Goal: Task Accomplishment & Management: Manage account settings

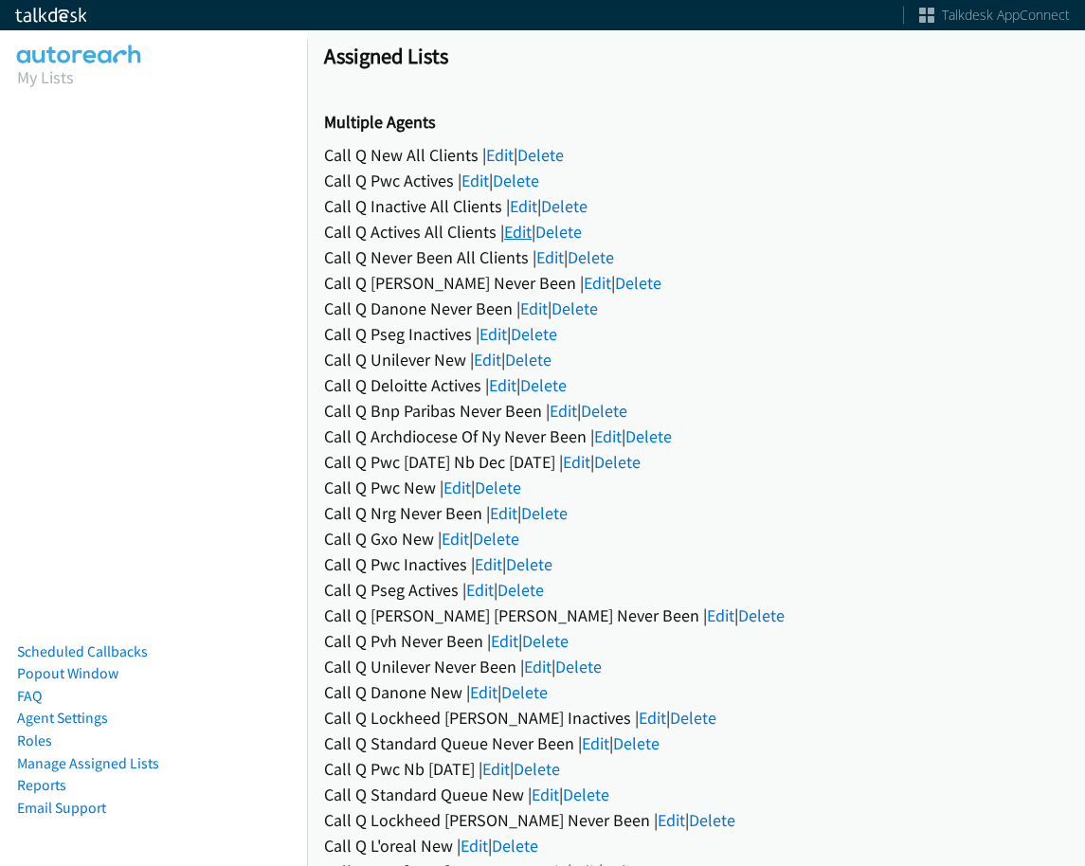
click at [528, 234] on link "Edit" at bounding box center [517, 232] width 27 height 22
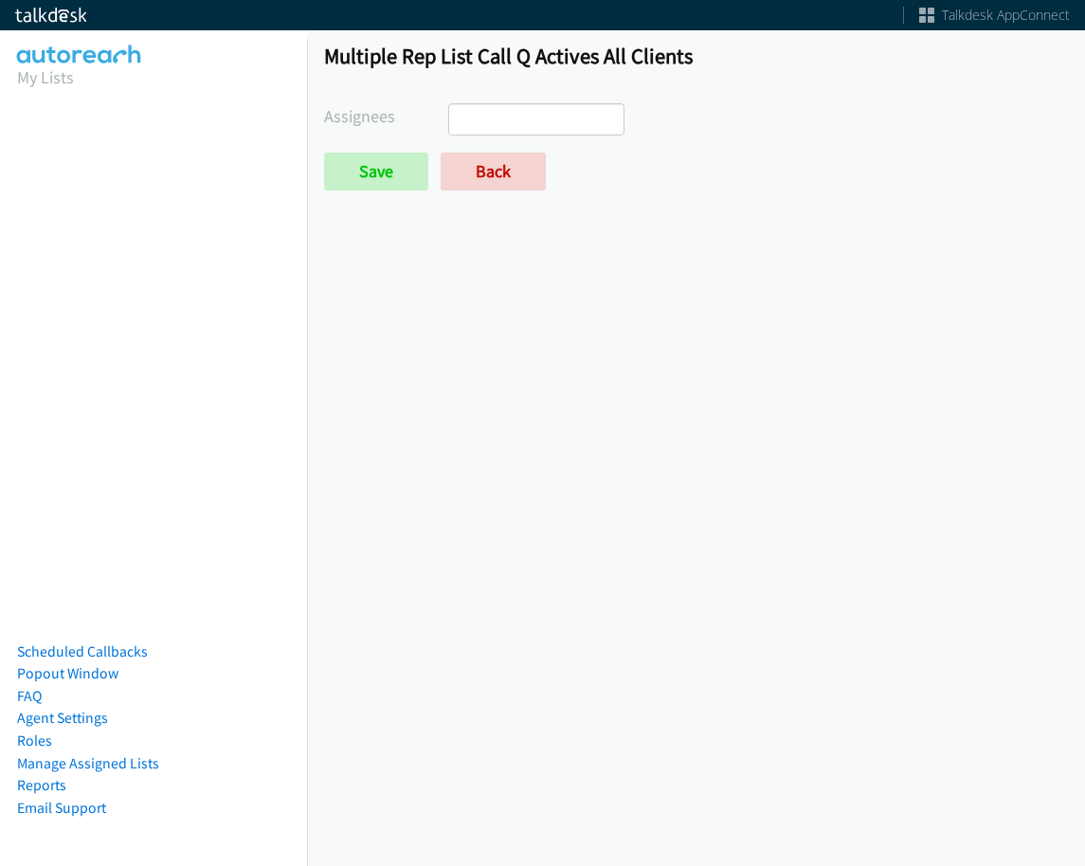
click at [528, 112] on ul at bounding box center [536, 119] width 174 height 30
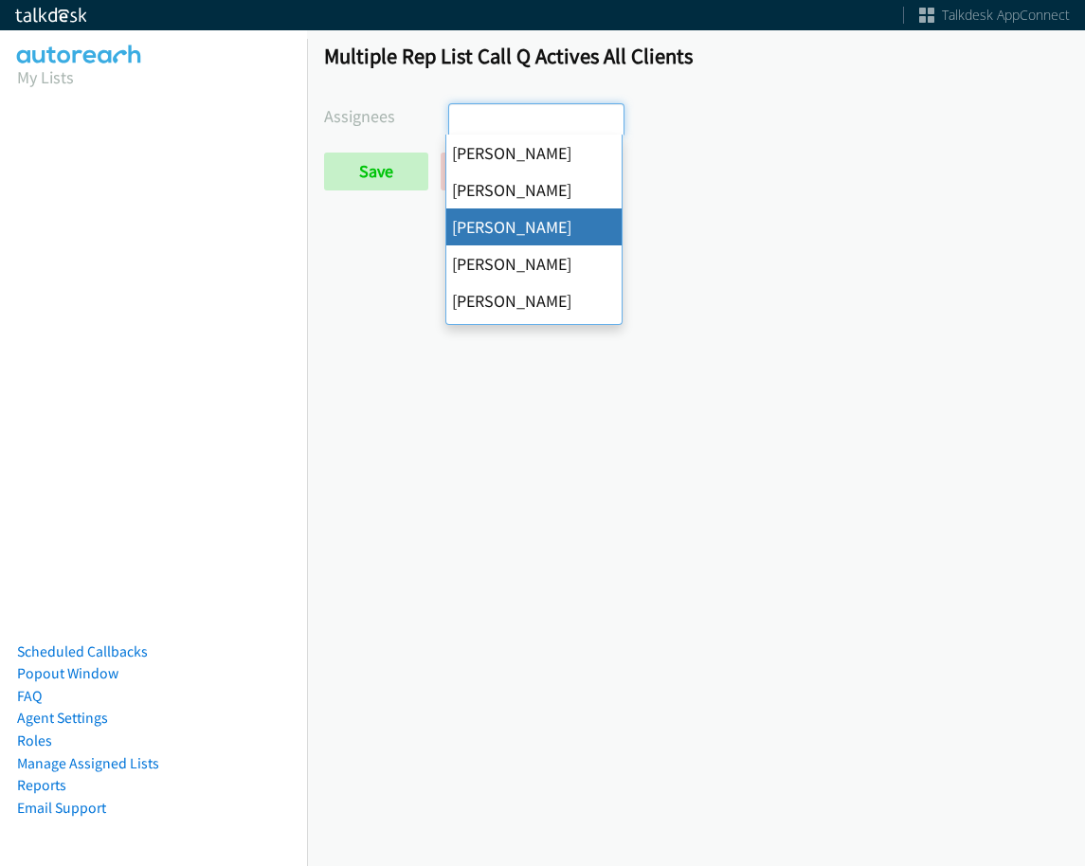
select select "84c3941c-c535-4956-b4f5-53705212fffd"
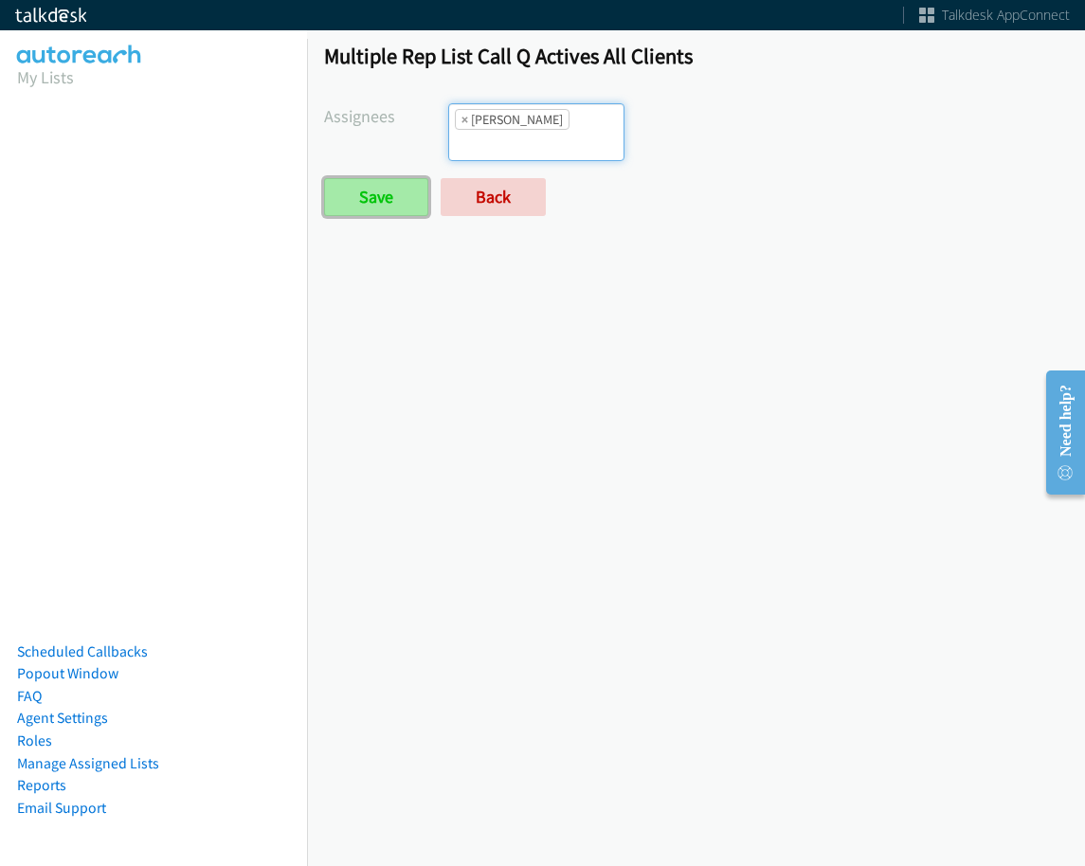
click at [371, 185] on input "Save" at bounding box center [376, 197] width 104 height 38
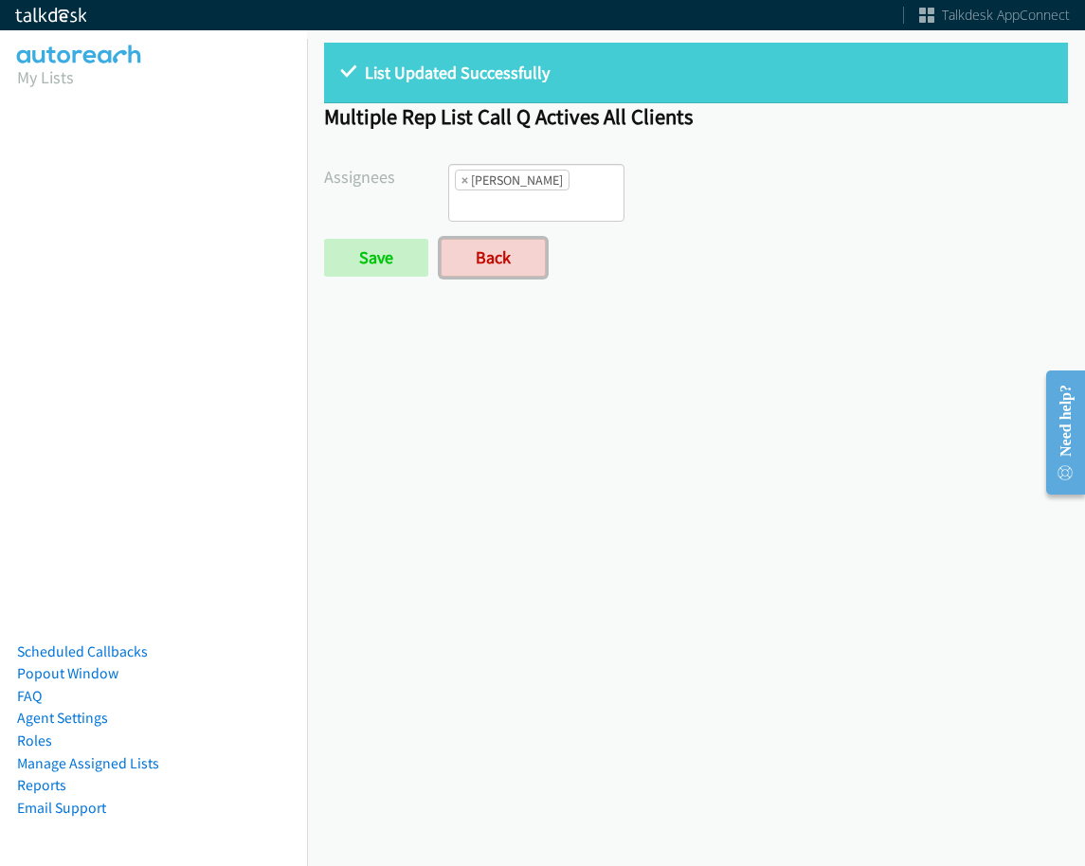
drag, startPoint x: 518, startPoint y: 240, endPoint x: 528, endPoint y: 254, distance: 17.6
click at [518, 240] on link "Back" at bounding box center [493, 258] width 105 height 38
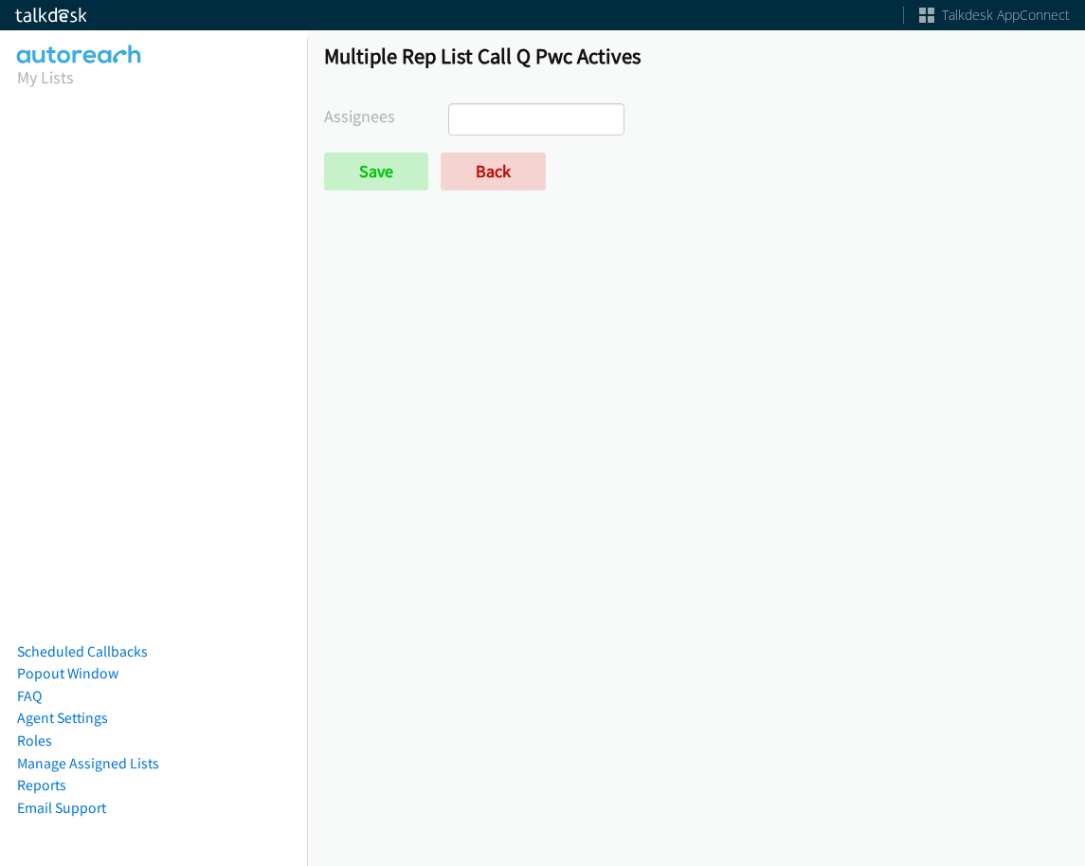
select select
click at [481, 175] on link "Back" at bounding box center [493, 172] width 105 height 38
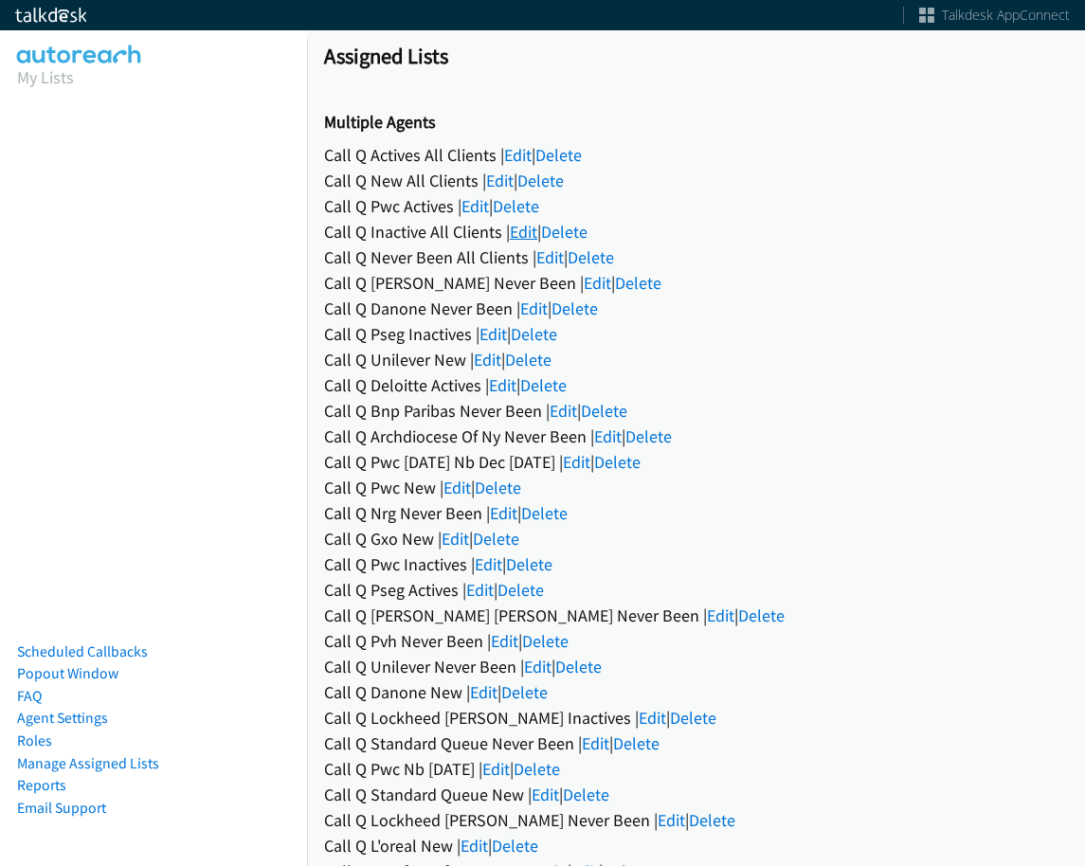
click at [518, 238] on link "Edit" at bounding box center [523, 232] width 27 height 22
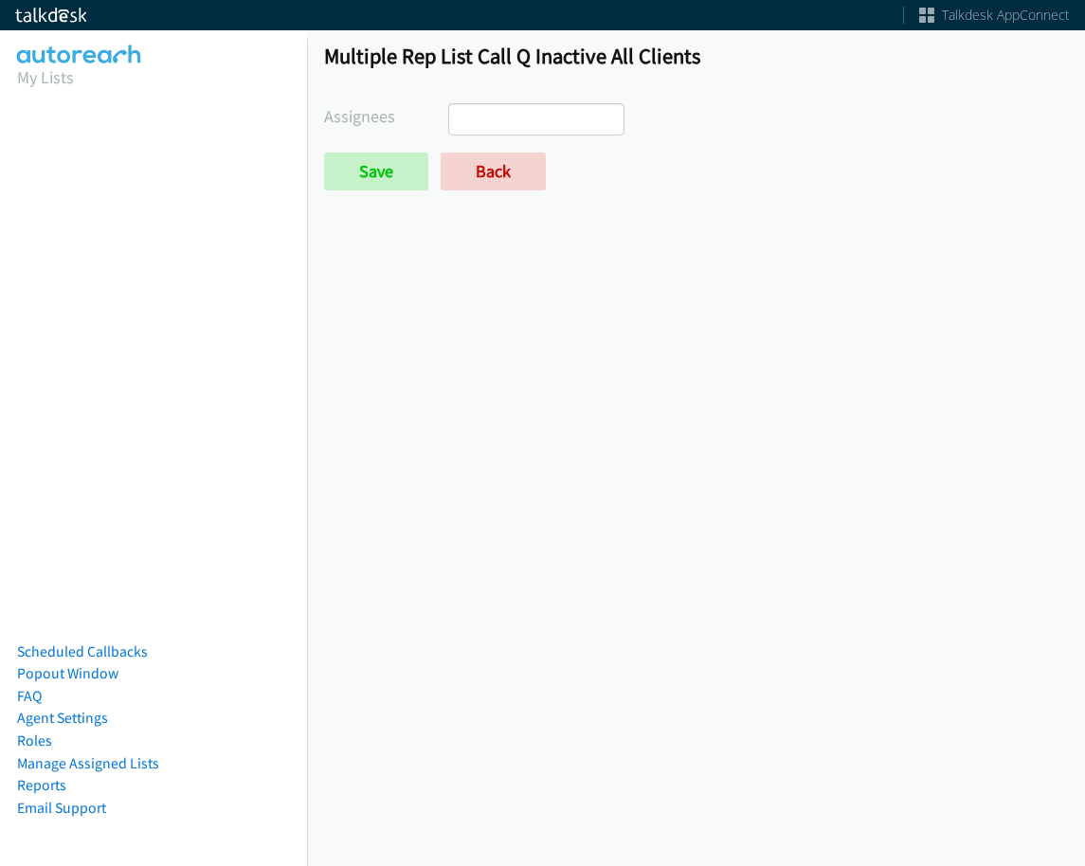
select select
click at [514, 179] on link "Back" at bounding box center [493, 172] width 105 height 38
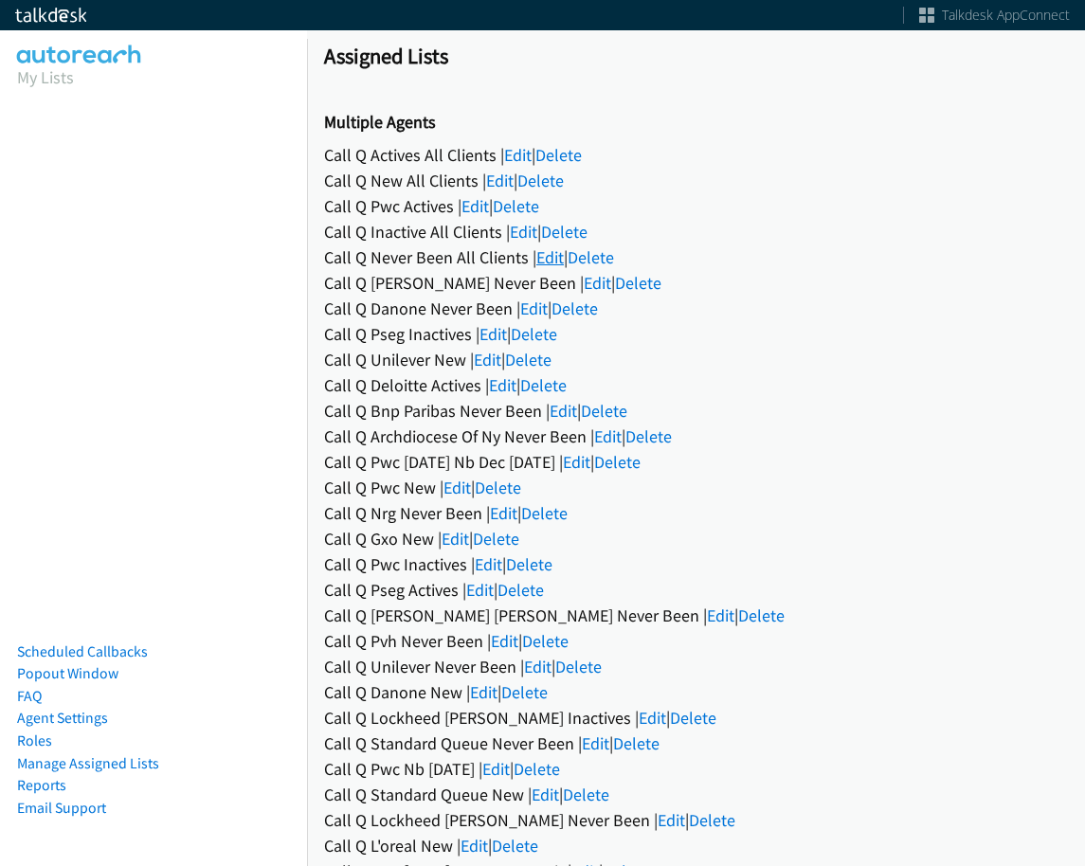
click at [555, 265] on link "Edit" at bounding box center [549, 257] width 27 height 22
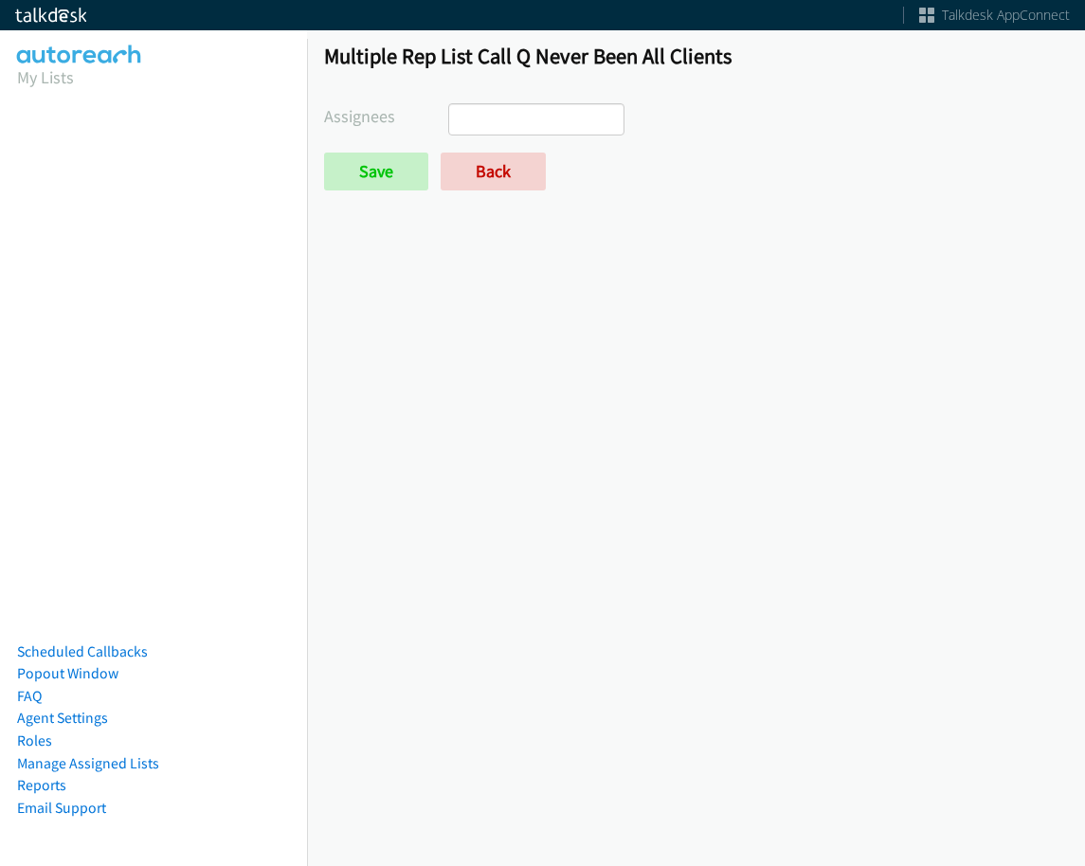
select select
click at [520, 172] on link "Back" at bounding box center [493, 172] width 105 height 38
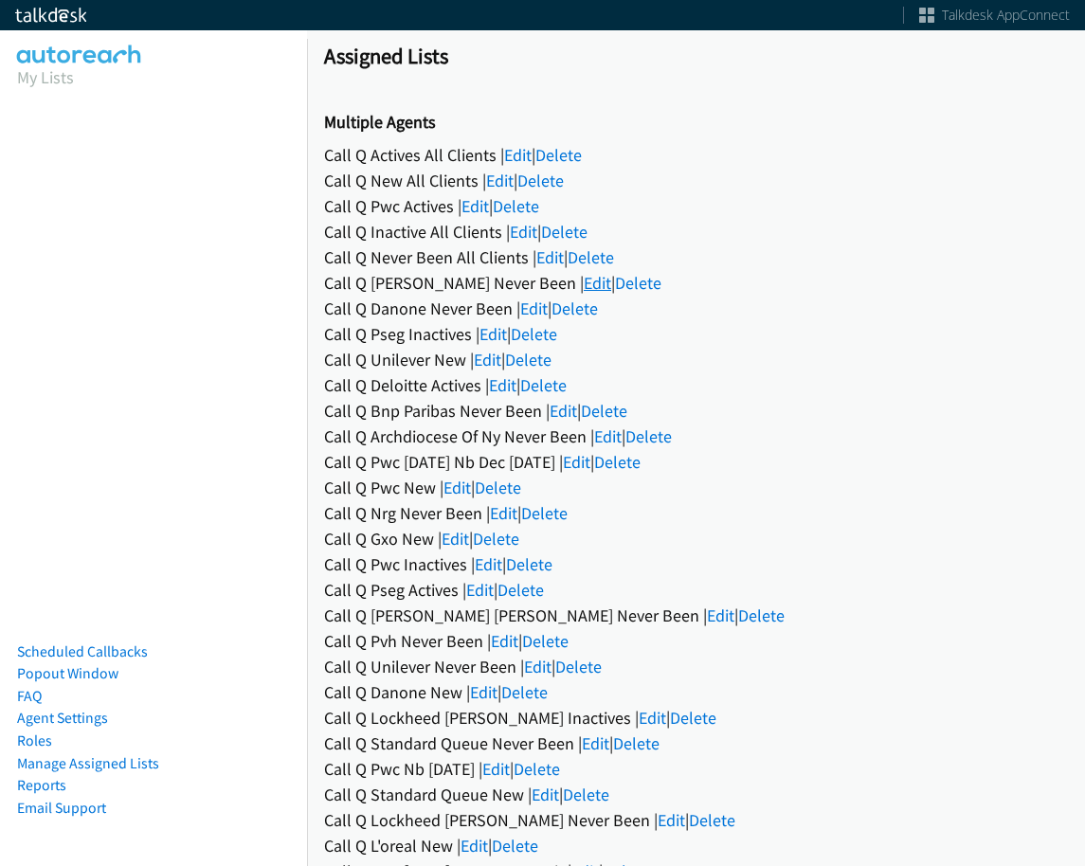
click at [584, 282] on link "Edit" at bounding box center [597, 283] width 27 height 22
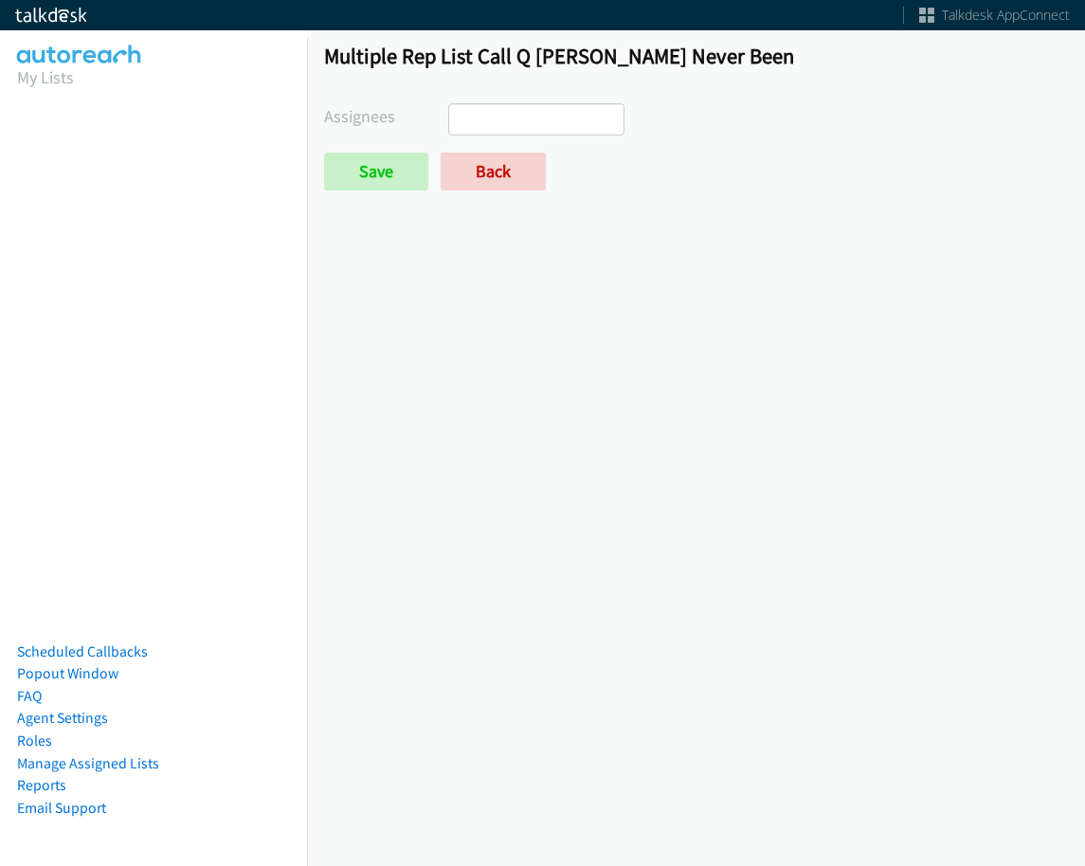
select select
click at [505, 169] on link "Back" at bounding box center [493, 172] width 105 height 38
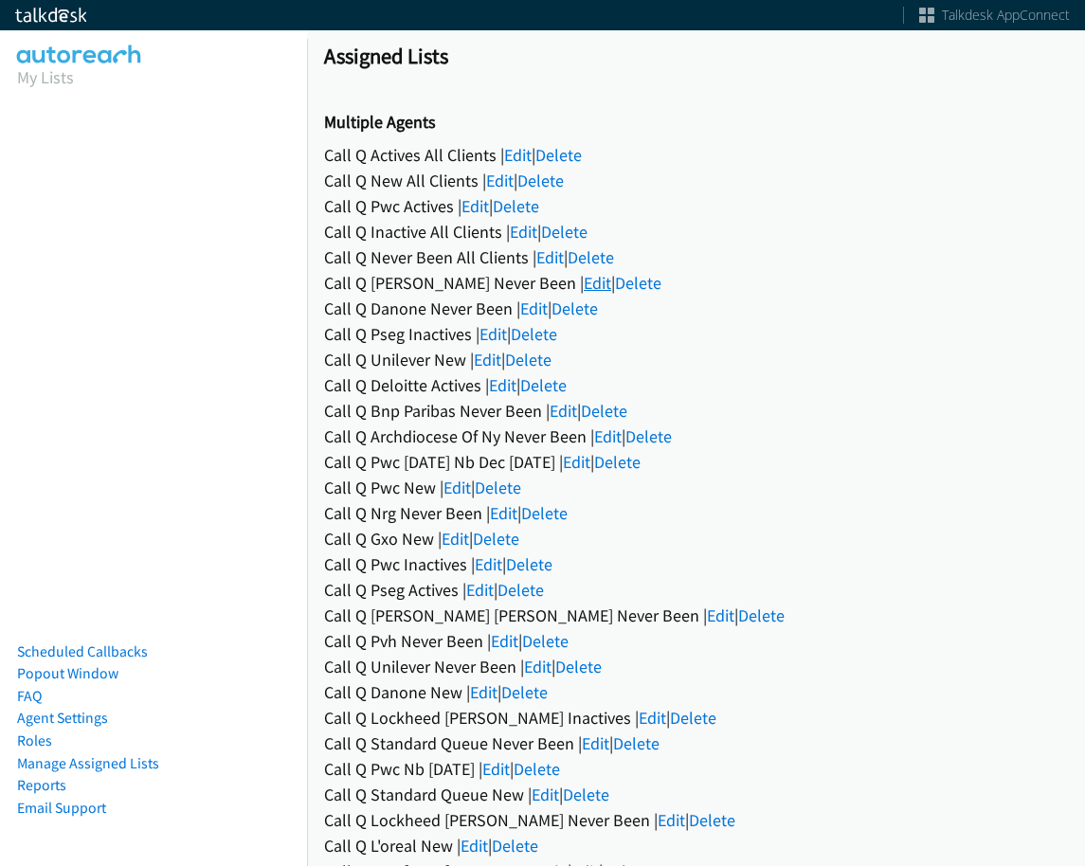
click at [584, 284] on link "Edit" at bounding box center [597, 283] width 27 height 22
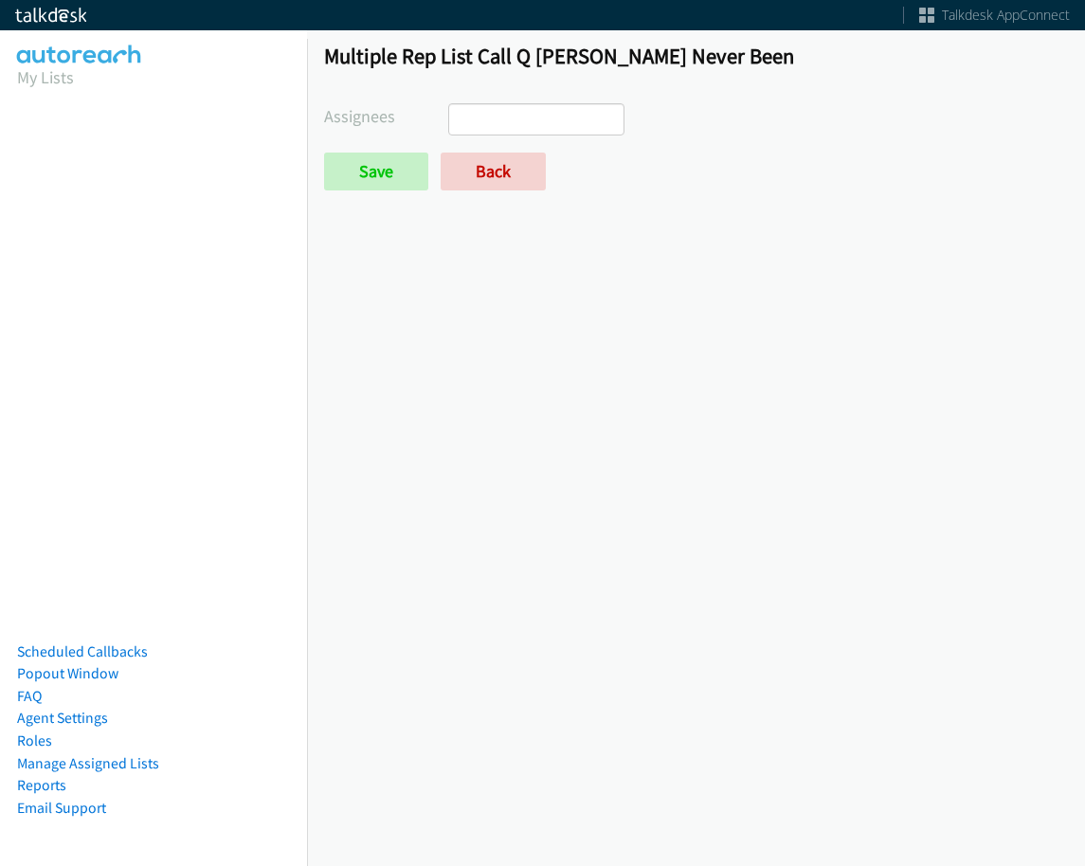
select select
drag, startPoint x: 522, startPoint y: 191, endPoint x: 527, endPoint y: 242, distance: 51.4
click at [523, 191] on link "Back" at bounding box center [493, 172] width 105 height 38
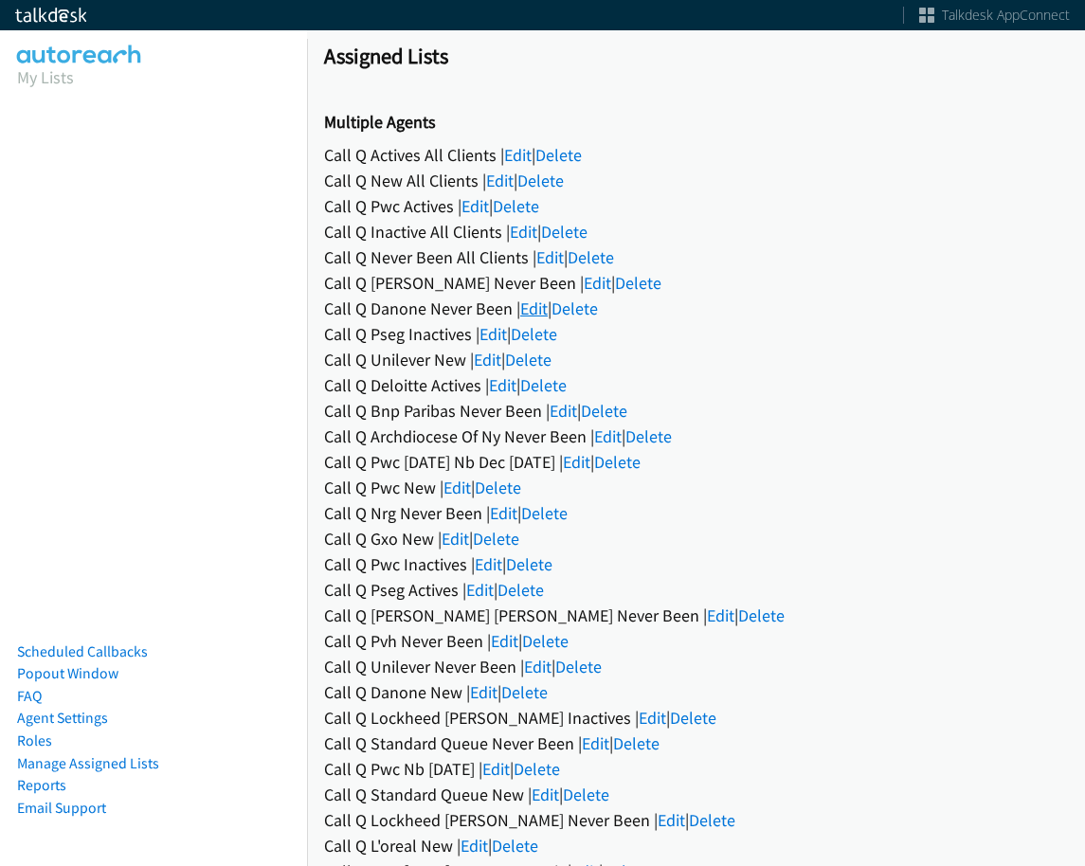
click at [533, 312] on link "Edit" at bounding box center [533, 309] width 27 height 22
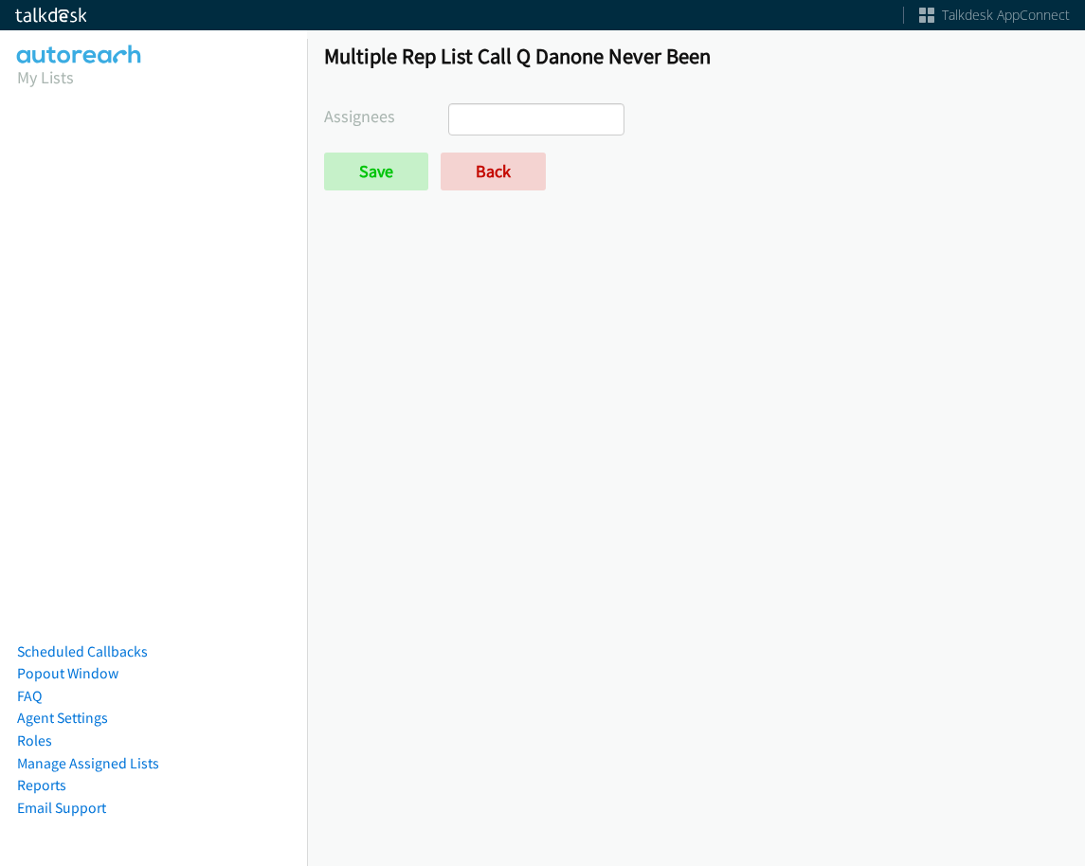
select select
click at [511, 166] on link "Back" at bounding box center [493, 172] width 105 height 38
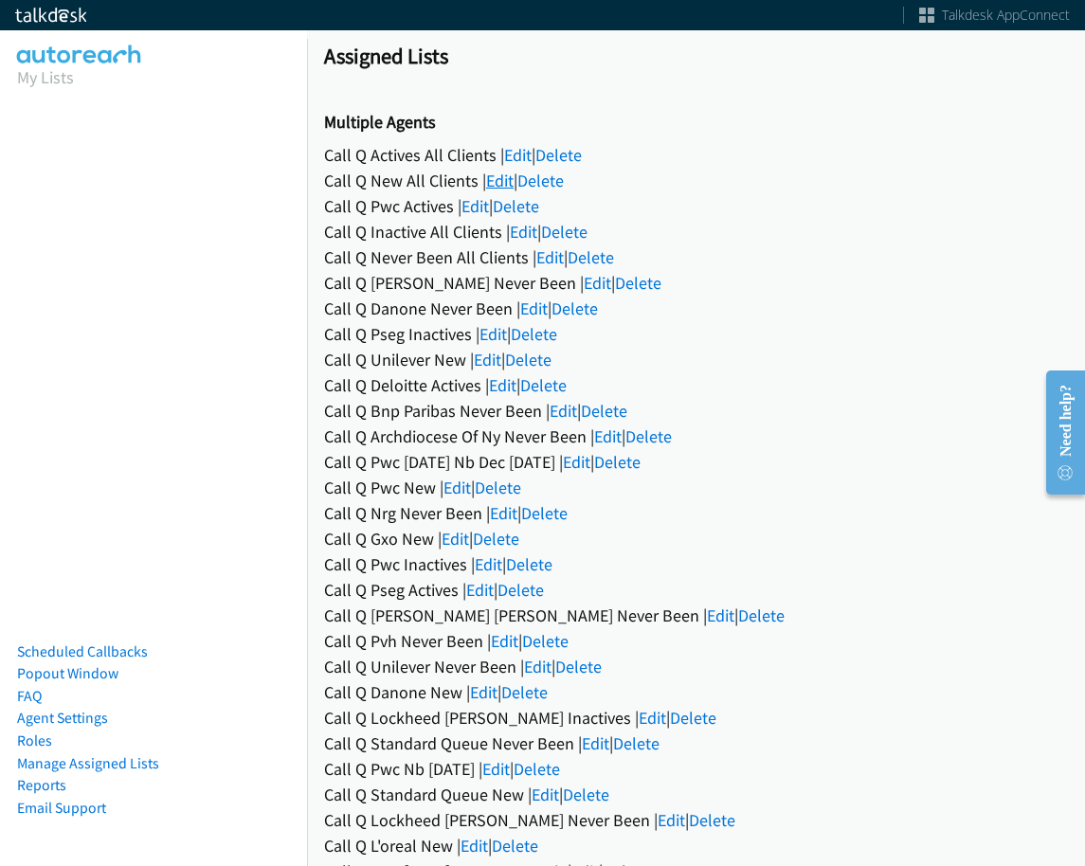
click at [495, 174] on link "Edit" at bounding box center [499, 181] width 27 height 22
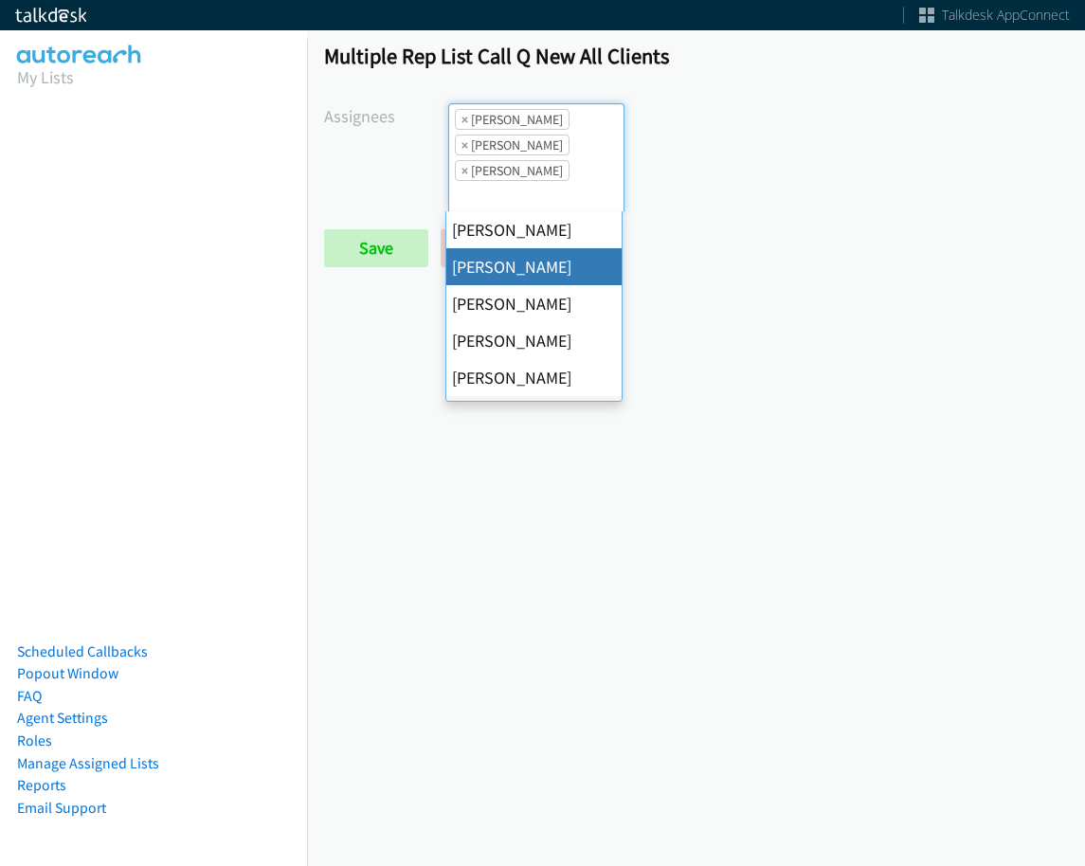
click at [458, 122] on li "× Alana Ruiz" at bounding box center [512, 119] width 115 height 21
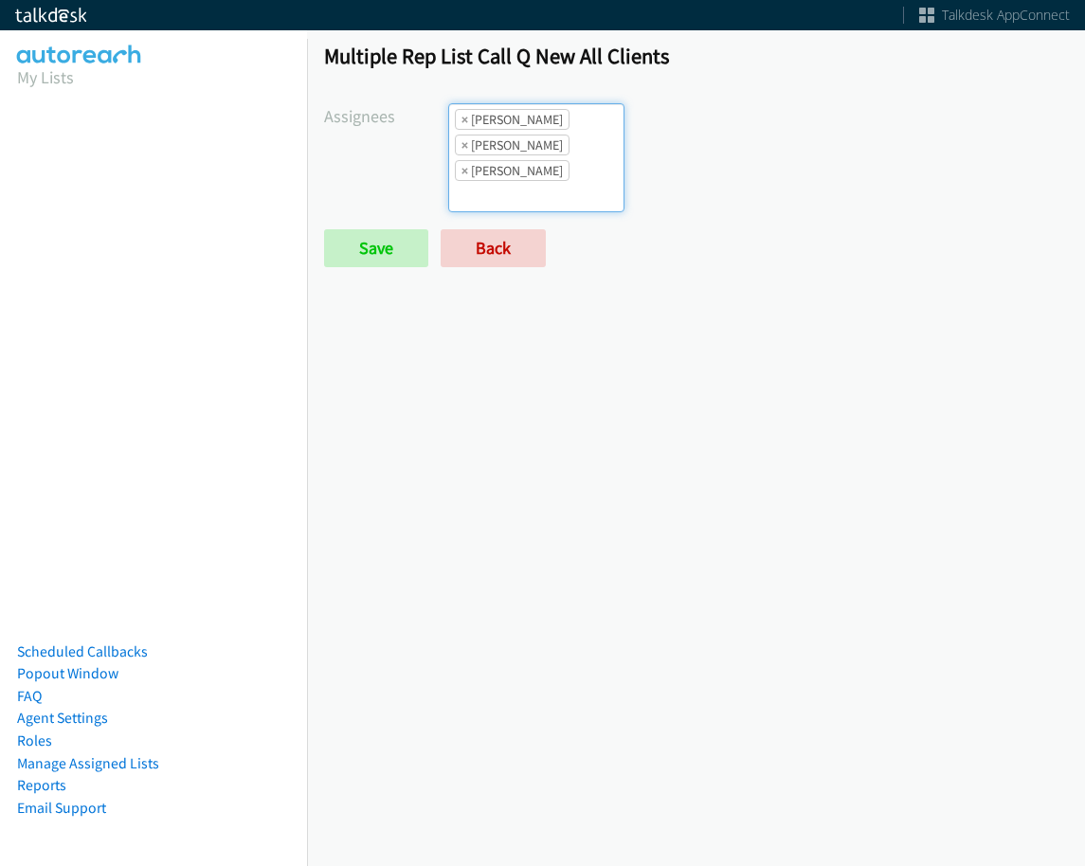
click at [458, 122] on li "× Alana Ruiz" at bounding box center [512, 119] width 115 height 21
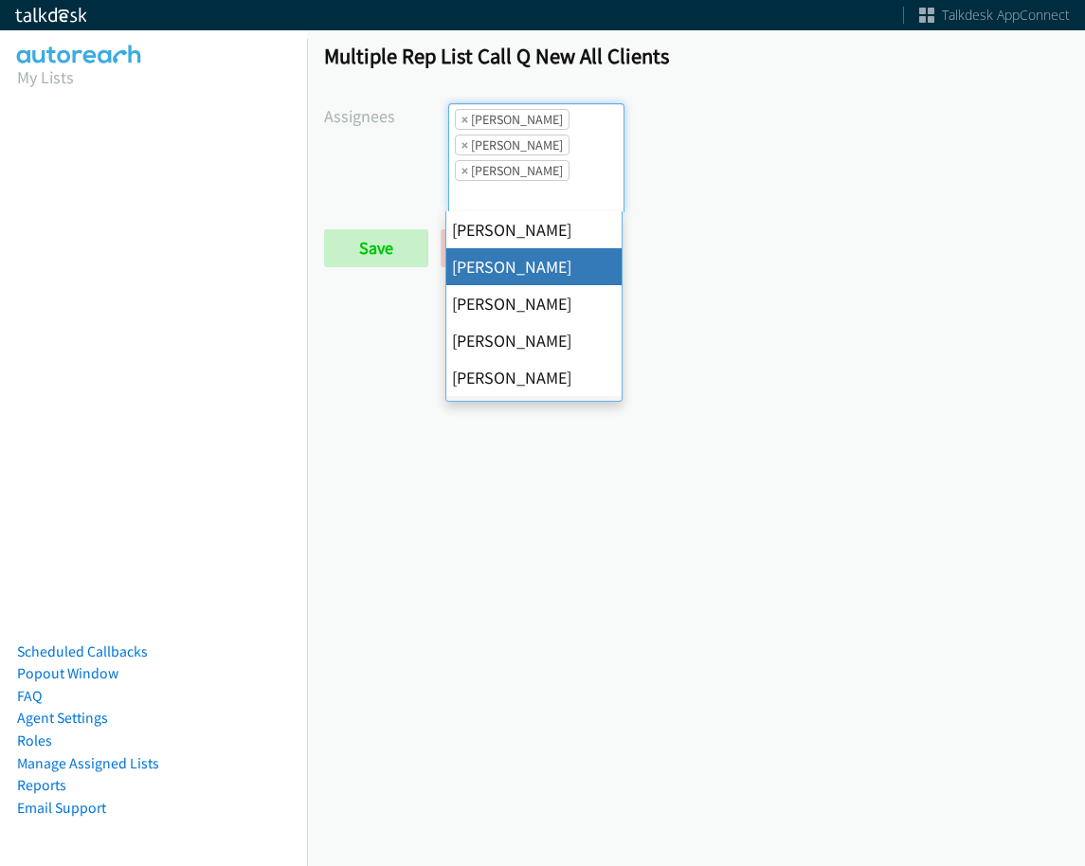
click at [458, 119] on li "× Alana Ruiz" at bounding box center [512, 119] width 115 height 21
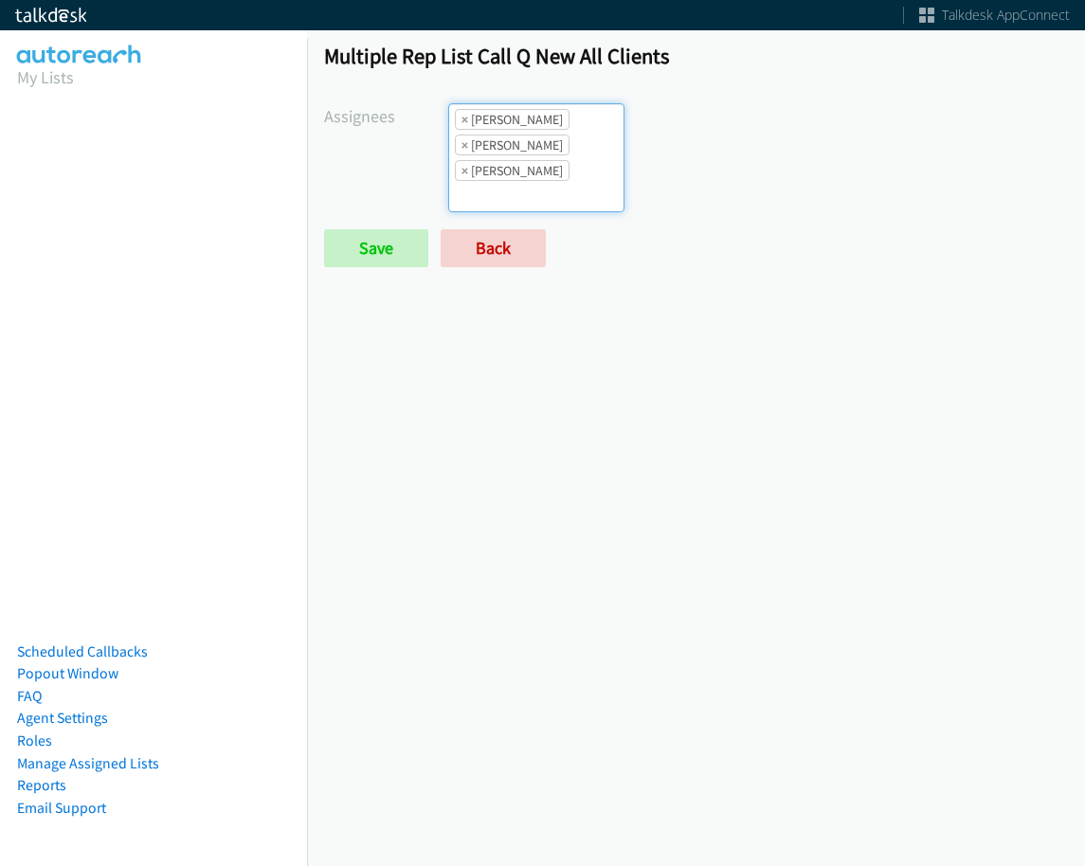
click at [458, 119] on li "× Alana Ruiz" at bounding box center [512, 119] width 115 height 21
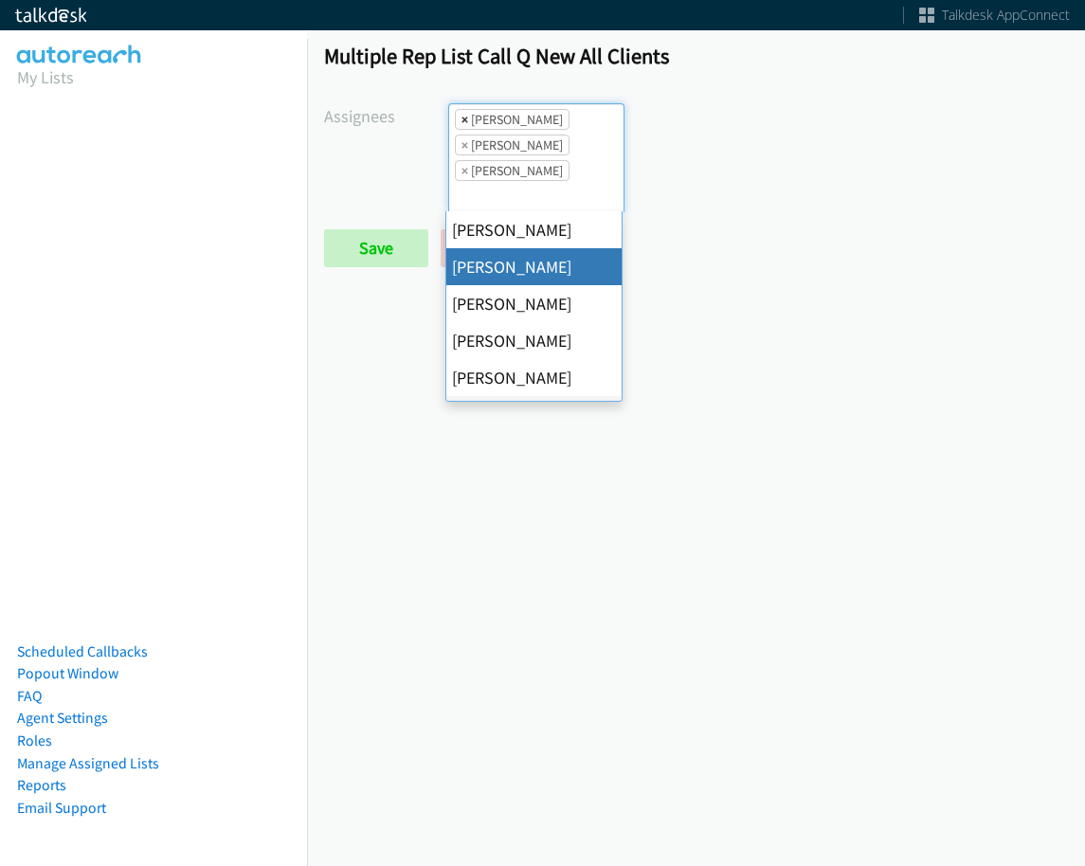
click at [462, 119] on span "×" at bounding box center [465, 119] width 7 height 19
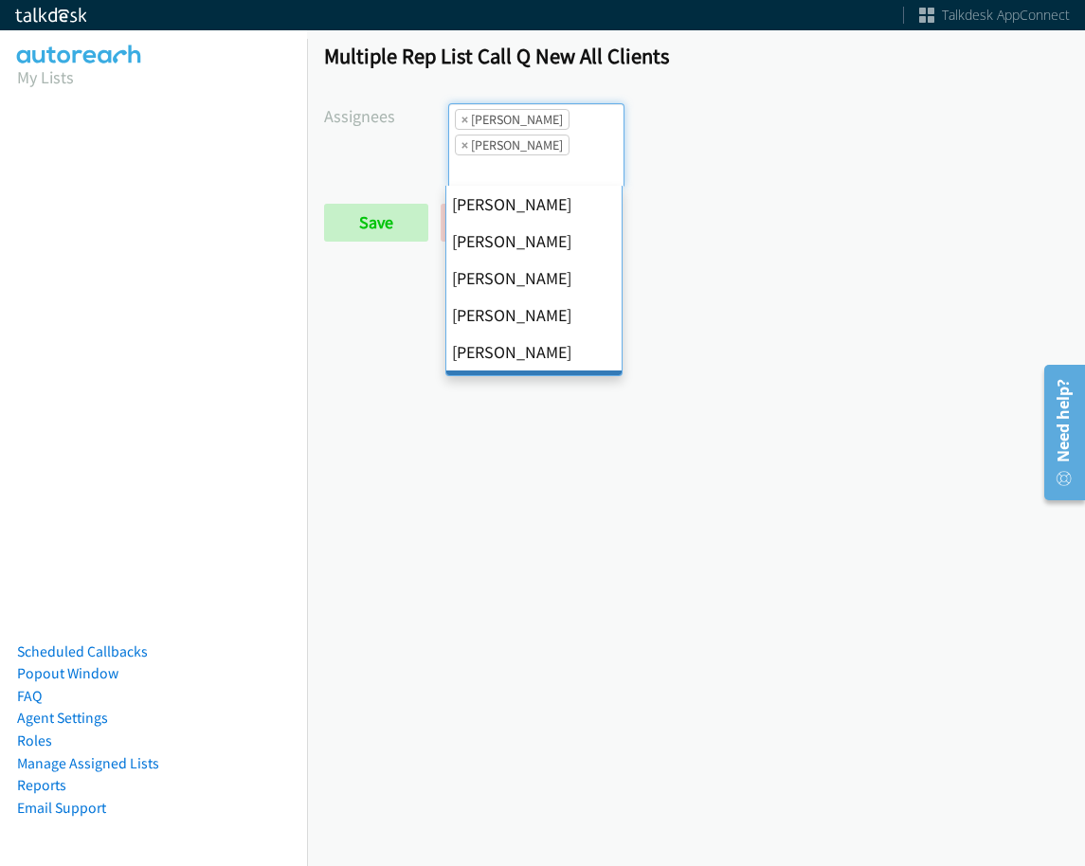
scroll to position [23, 0]
click at [462, 119] on span "×" at bounding box center [465, 119] width 7 height 19
select select "be9ce6ff-d490-4a7d-808b-73677b0698bf"
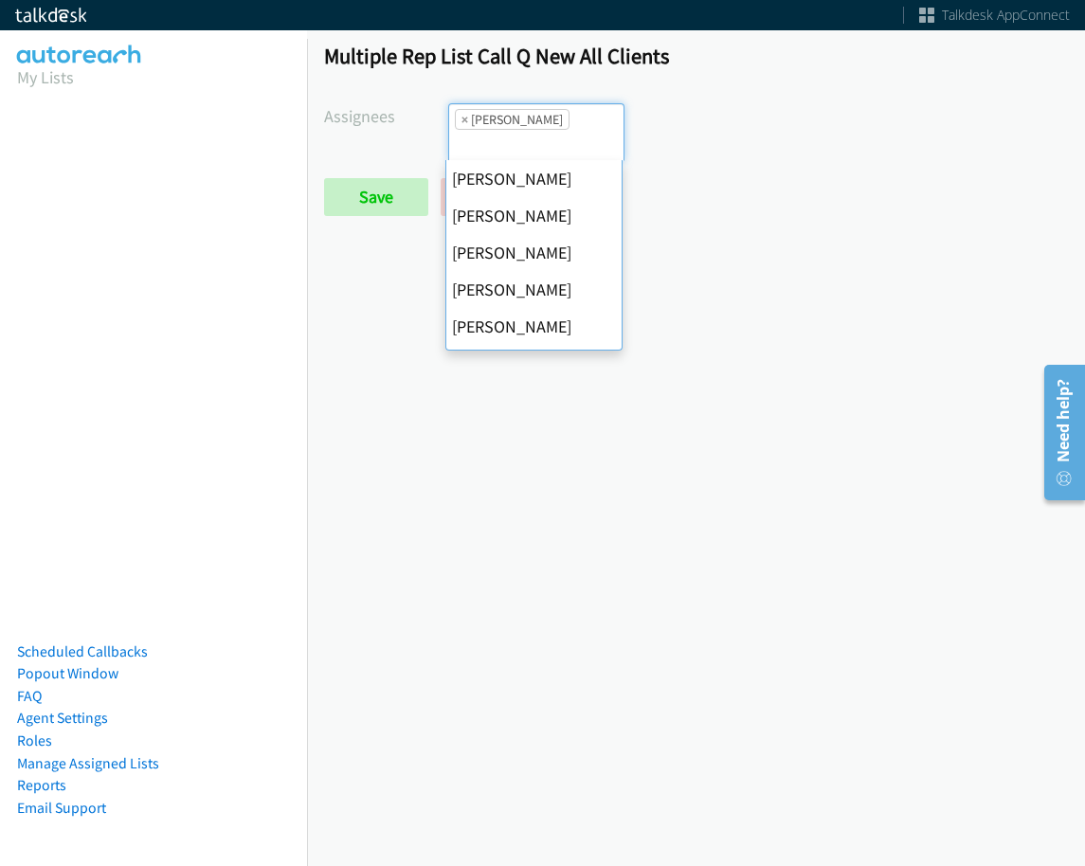
scroll to position [0, 0]
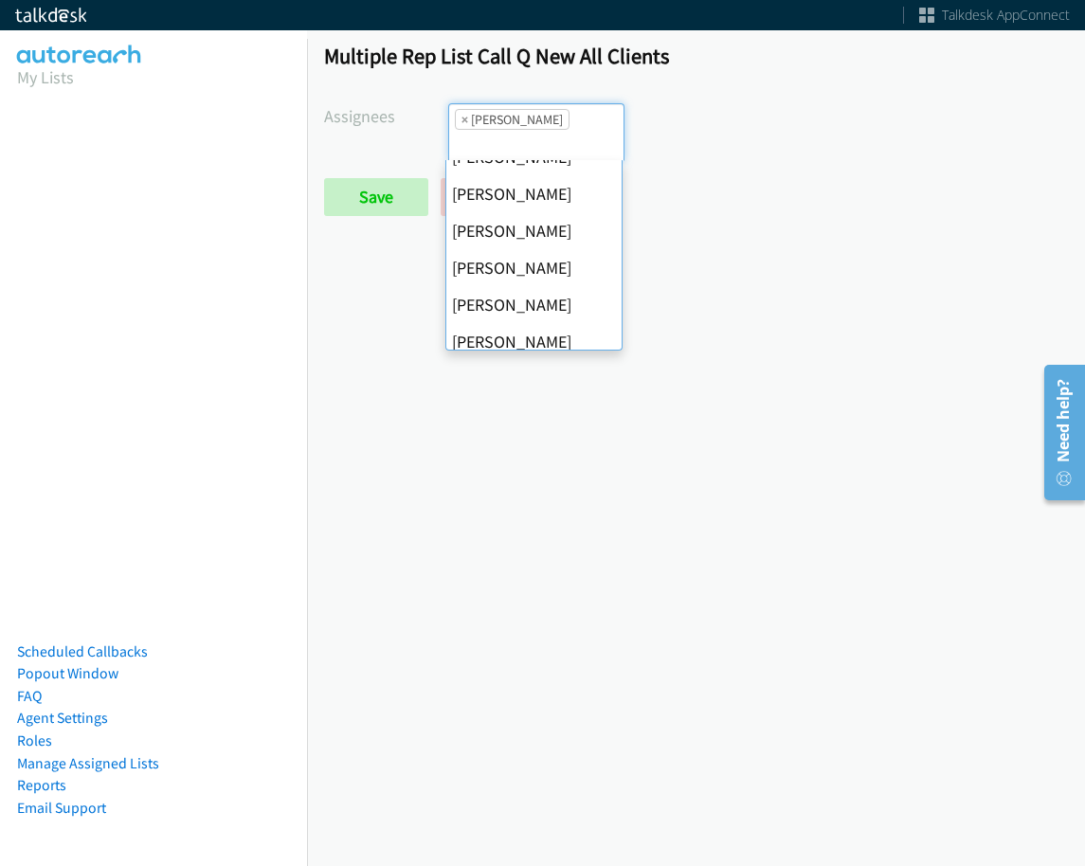
click at [462, 119] on span "×" at bounding box center [465, 119] width 7 height 19
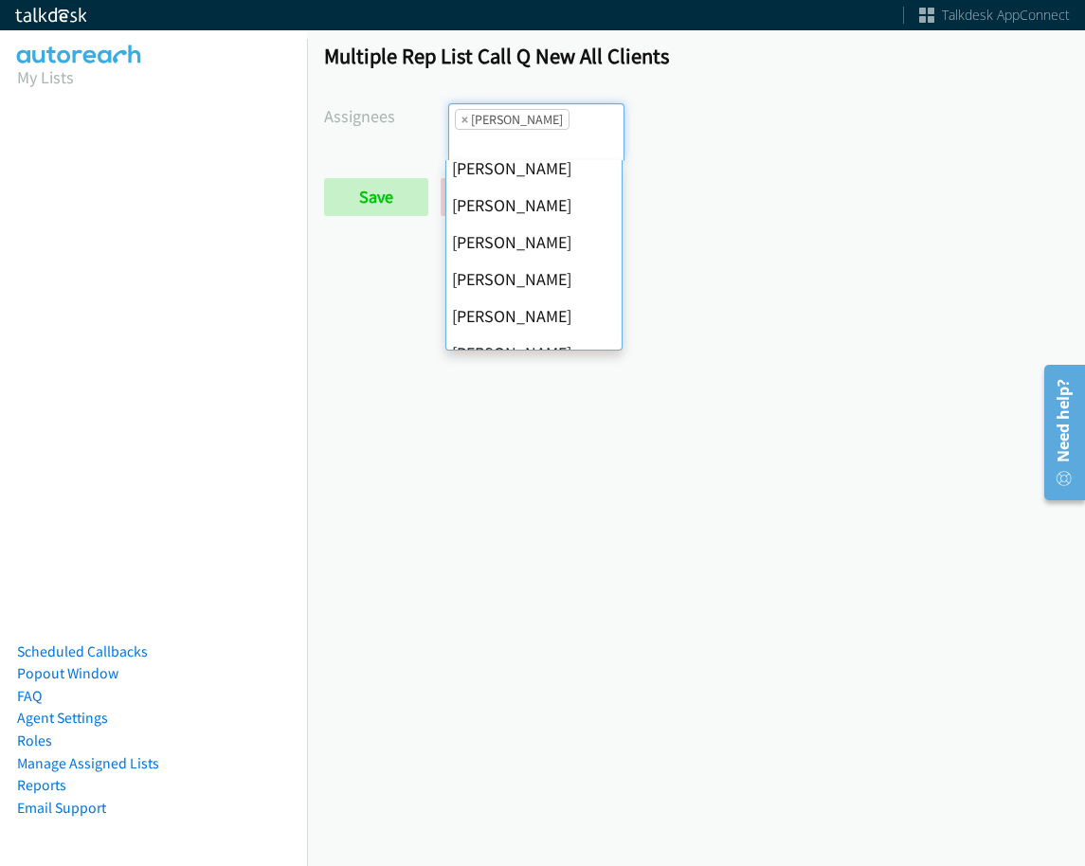
select select
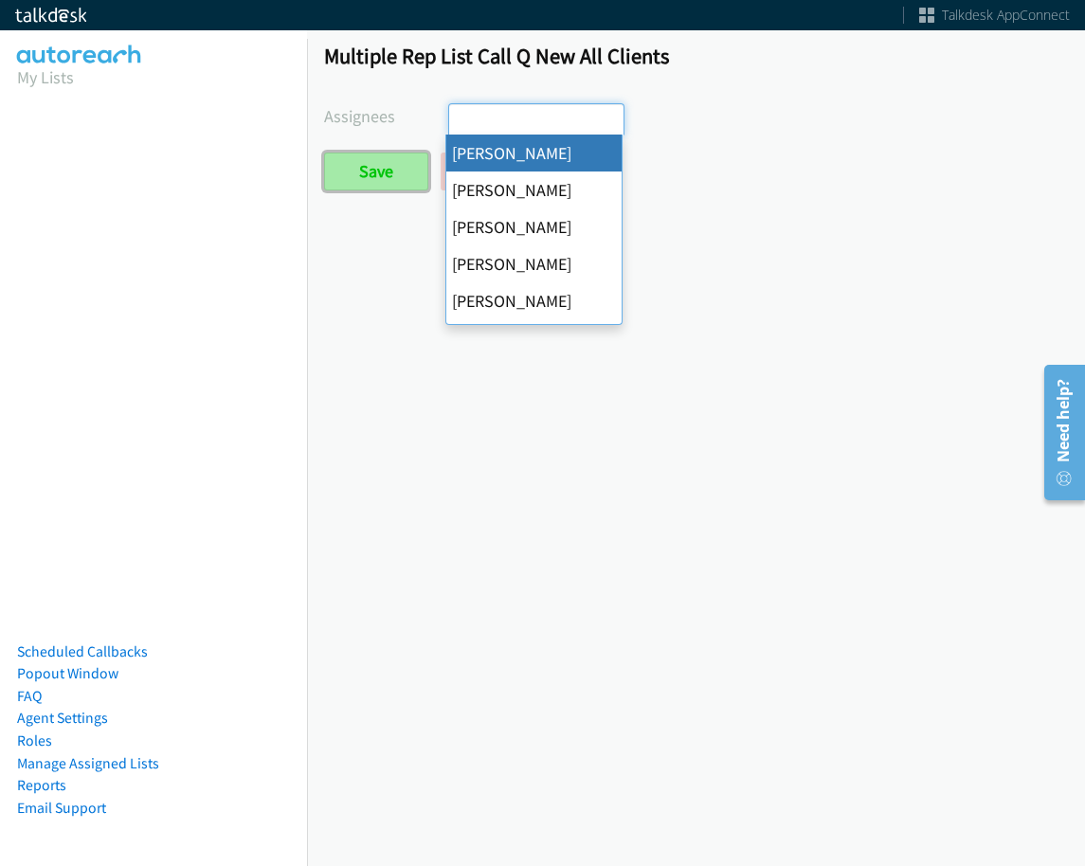
click at [404, 175] on input "Save" at bounding box center [376, 172] width 104 height 38
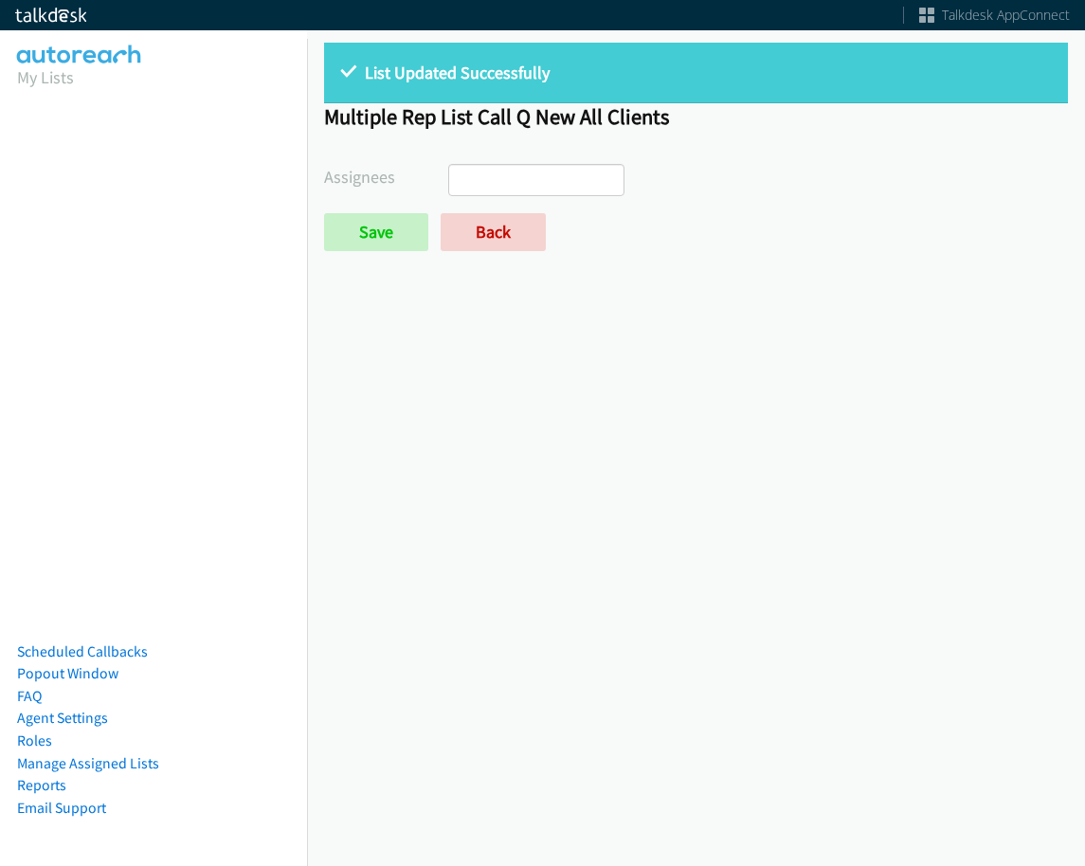
select select
click at [476, 236] on link "Back" at bounding box center [493, 232] width 105 height 38
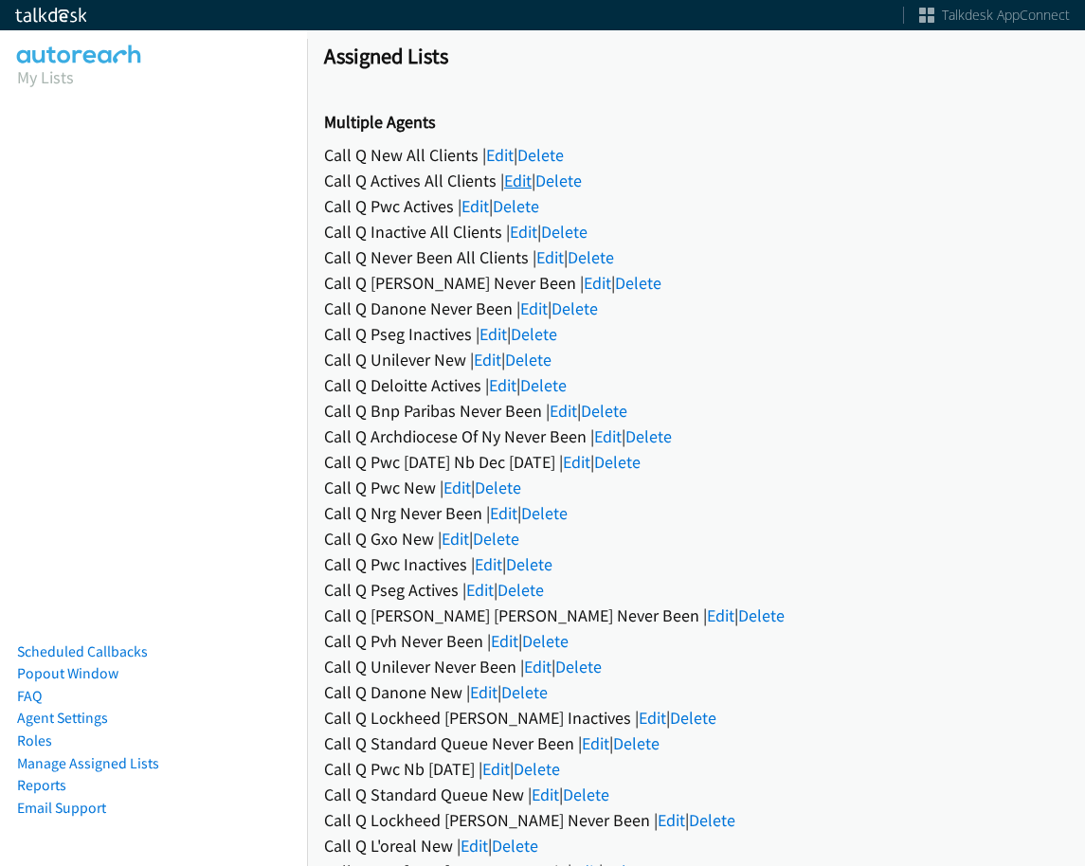
click at [508, 173] on link "Edit" at bounding box center [517, 181] width 27 height 22
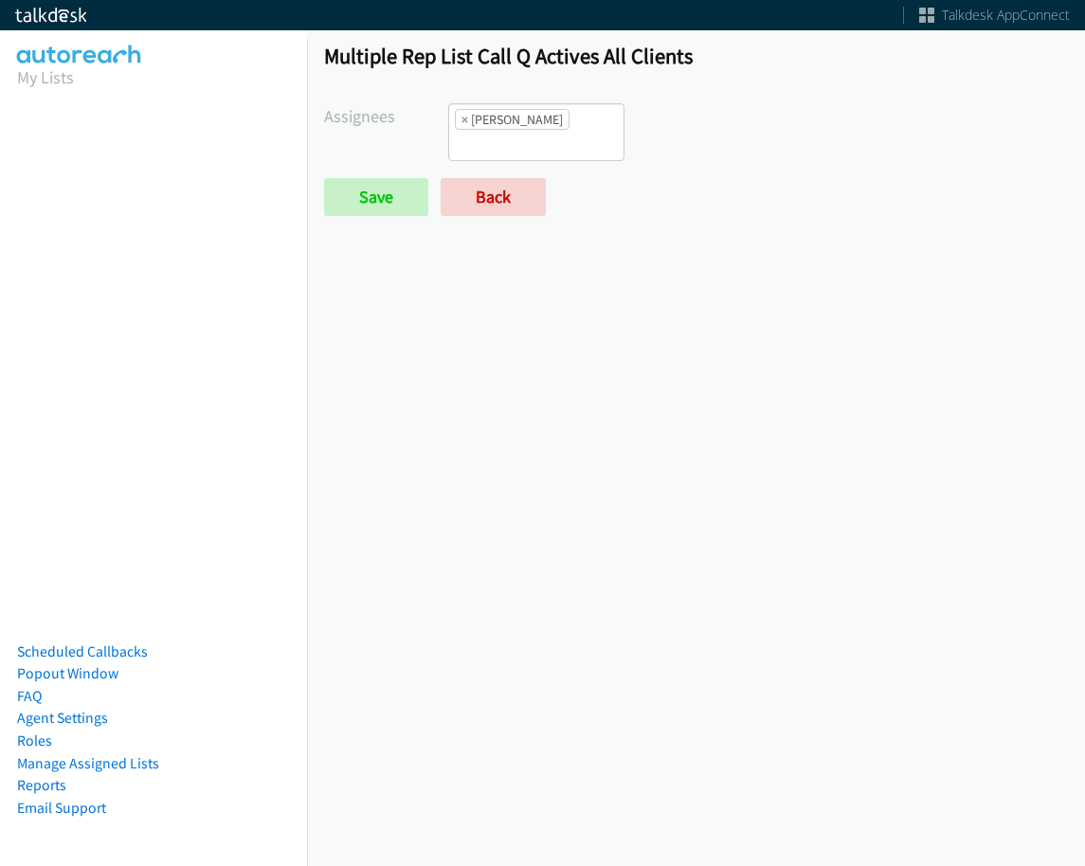
click at [551, 123] on li "× Amber Ramos" at bounding box center [512, 119] width 115 height 21
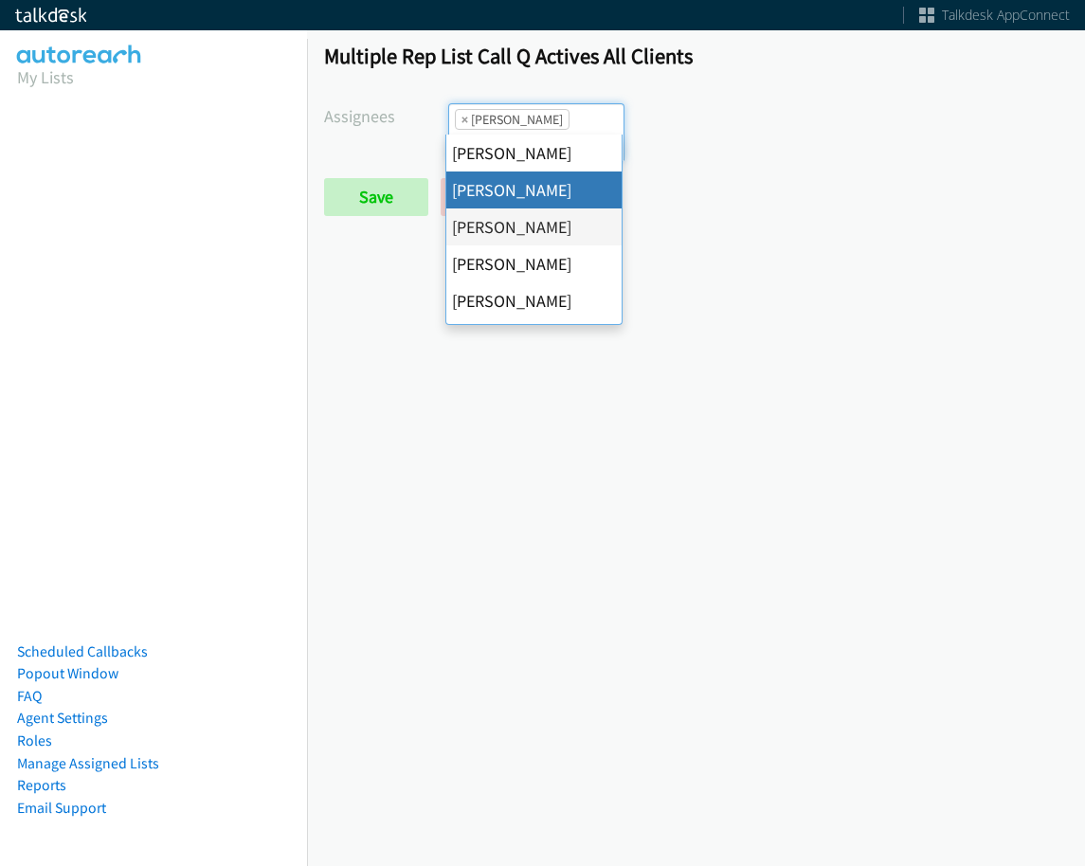
select select "05d74157-9386-4beb-b15d-36aa9c6f71bc"
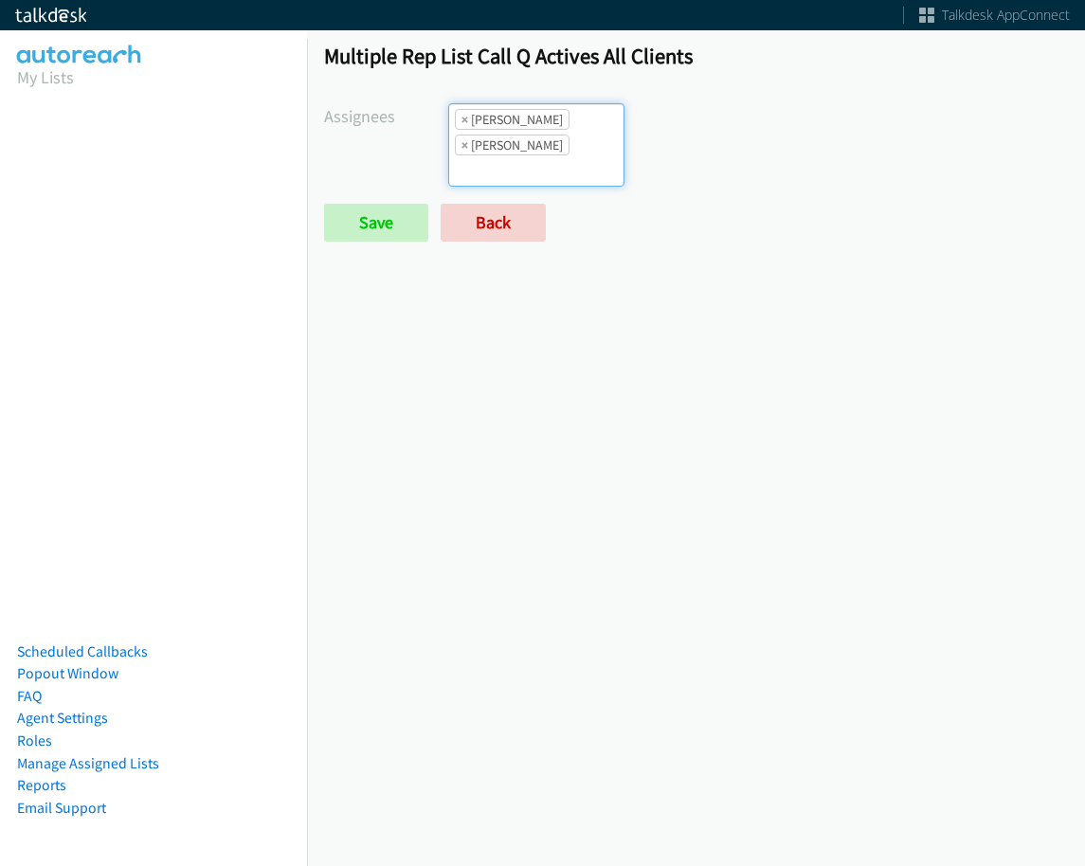
click at [581, 106] on ul "× Alana Ruiz × Amber Ramos" at bounding box center [536, 145] width 174 height 82
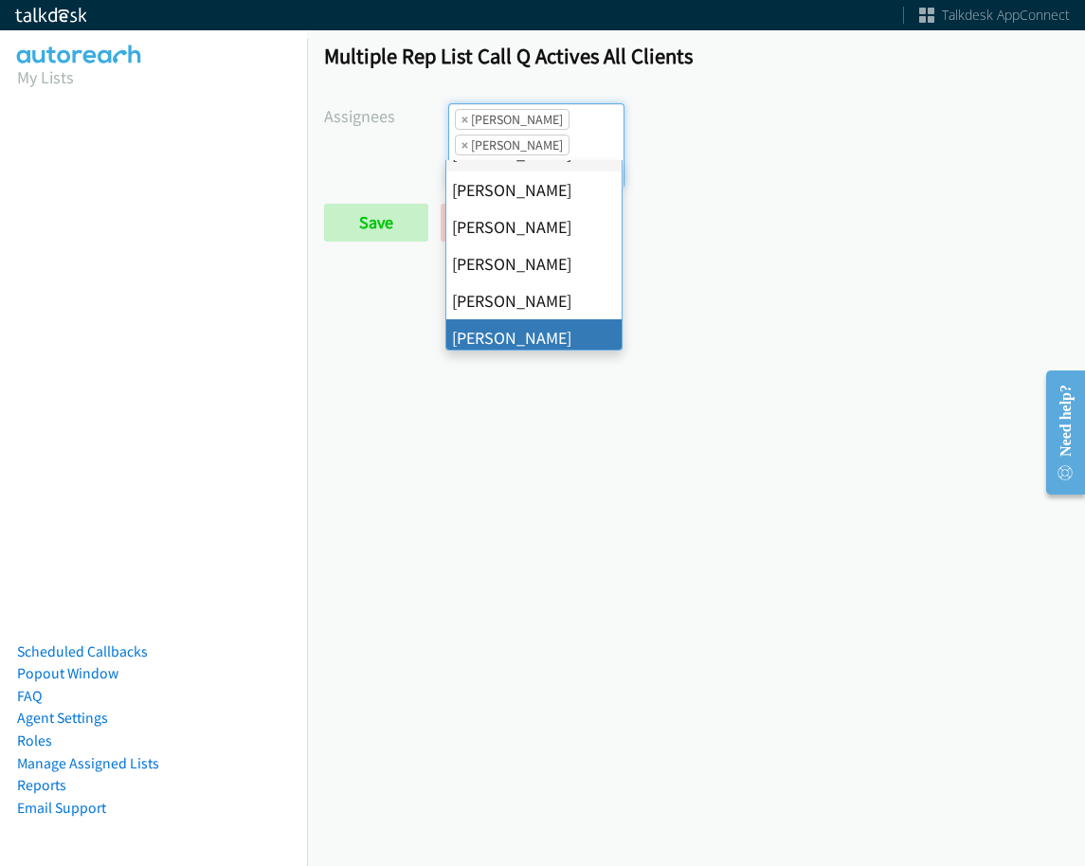
scroll to position [190, 0]
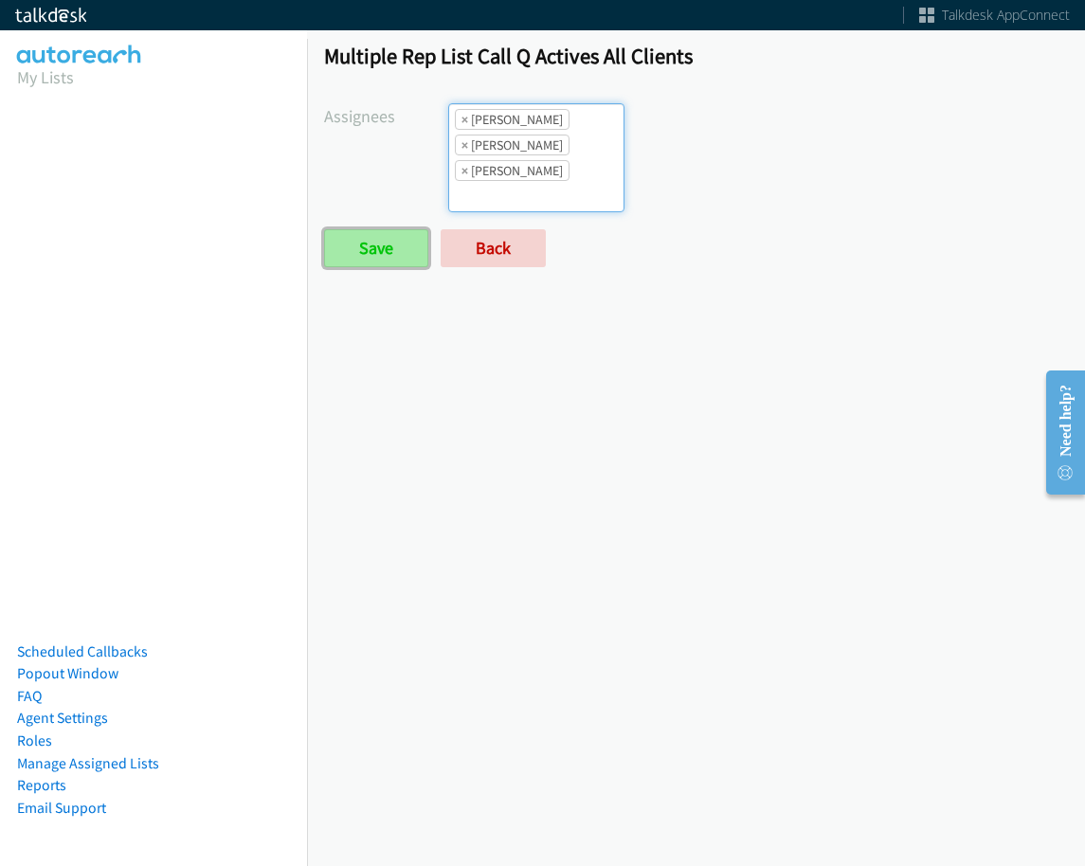
click at [374, 234] on input "Save" at bounding box center [376, 248] width 104 height 38
